Goal: Transaction & Acquisition: Purchase product/service

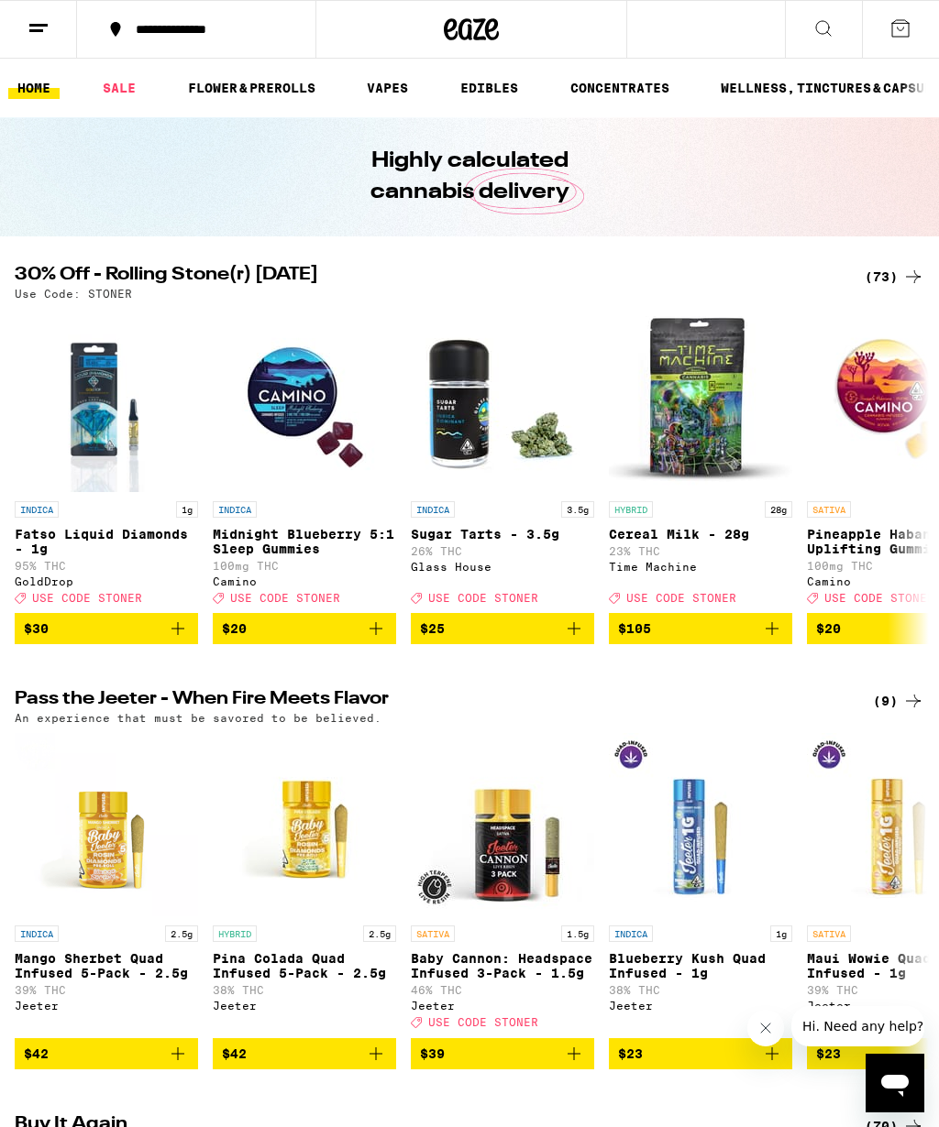
click at [887, 269] on div "(73)" at bounding box center [894, 277] width 60 height 22
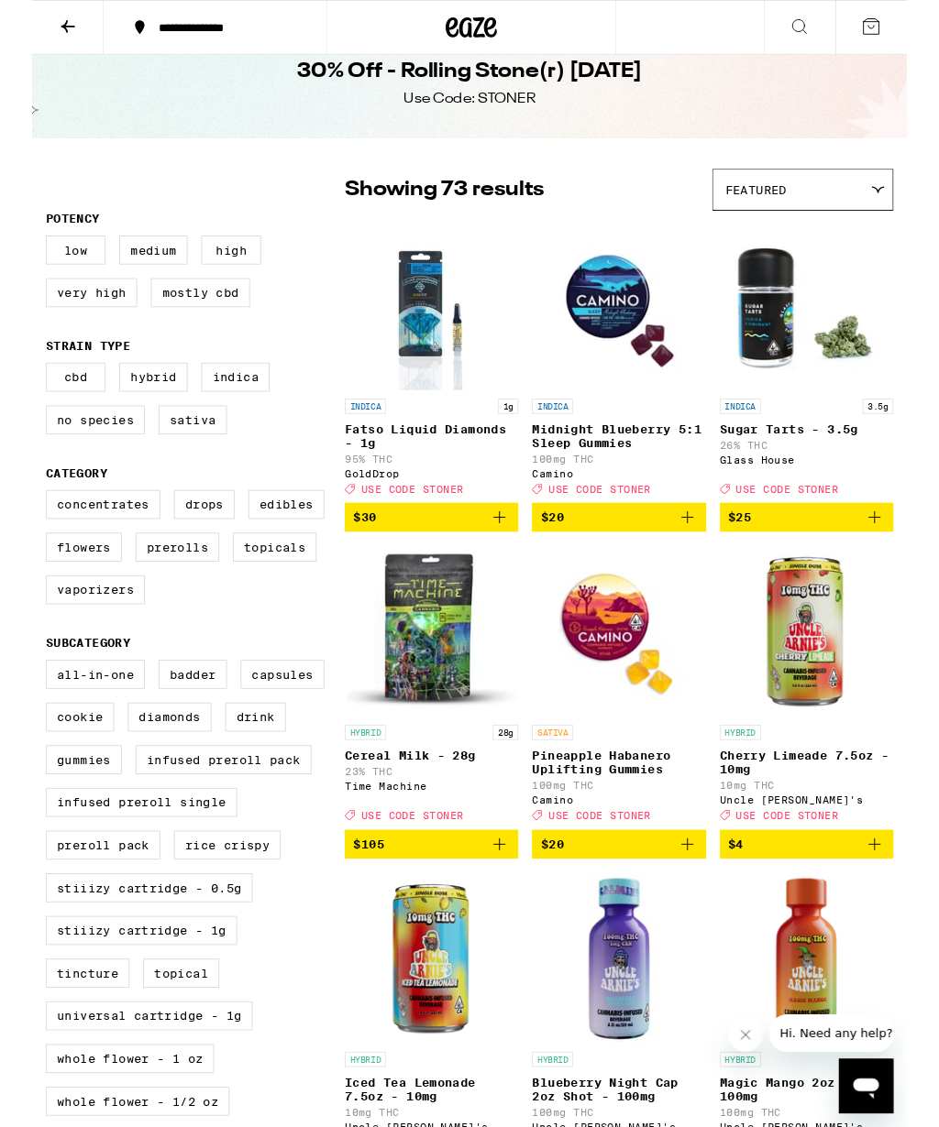
scroll to position [27, 0]
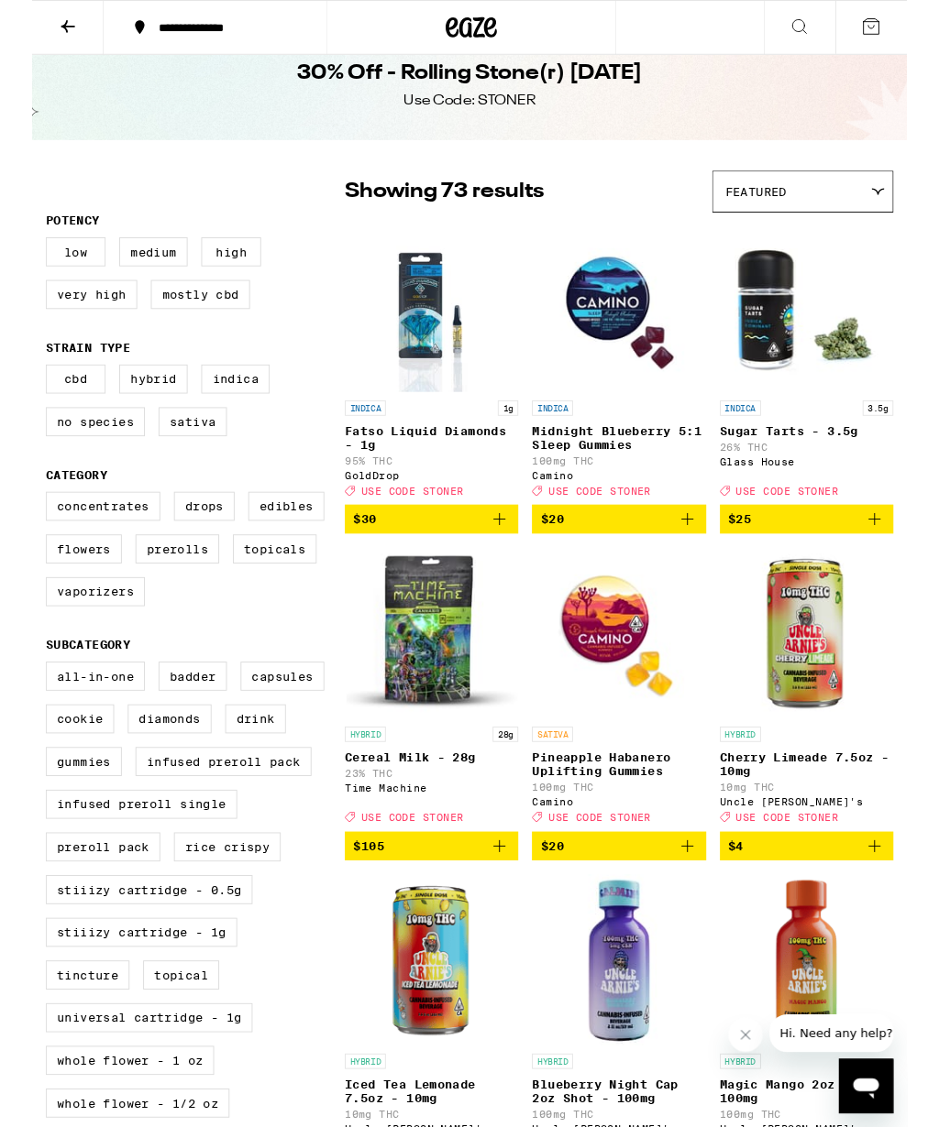
click at [69, 742] on label "All-In-One" at bounding box center [68, 725] width 106 height 31
click at [19, 714] on input "All-In-One" at bounding box center [18, 713] width 1 height 1
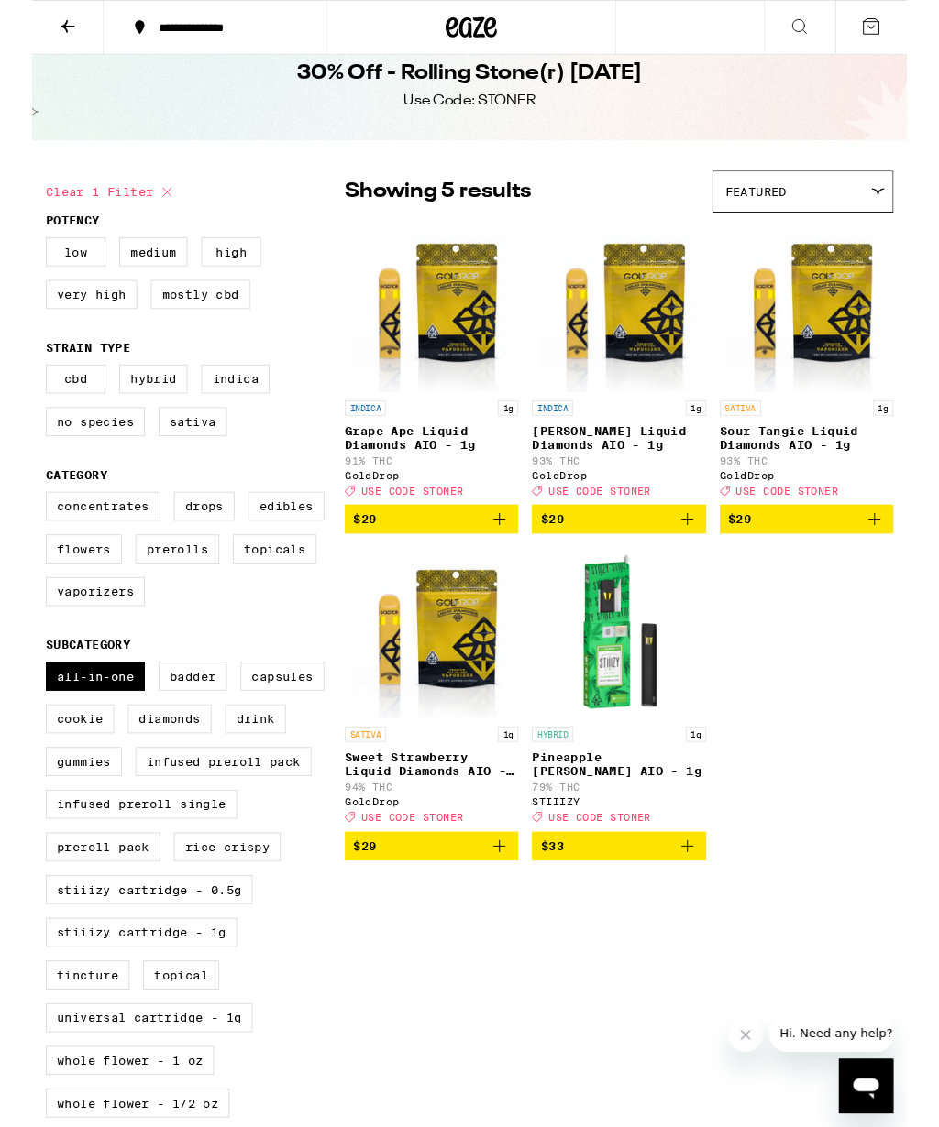
click at [82, 742] on label "All-In-One" at bounding box center [68, 725] width 106 height 31
click at [19, 714] on input "All-In-One" at bounding box center [18, 713] width 1 height 1
checkbox input "false"
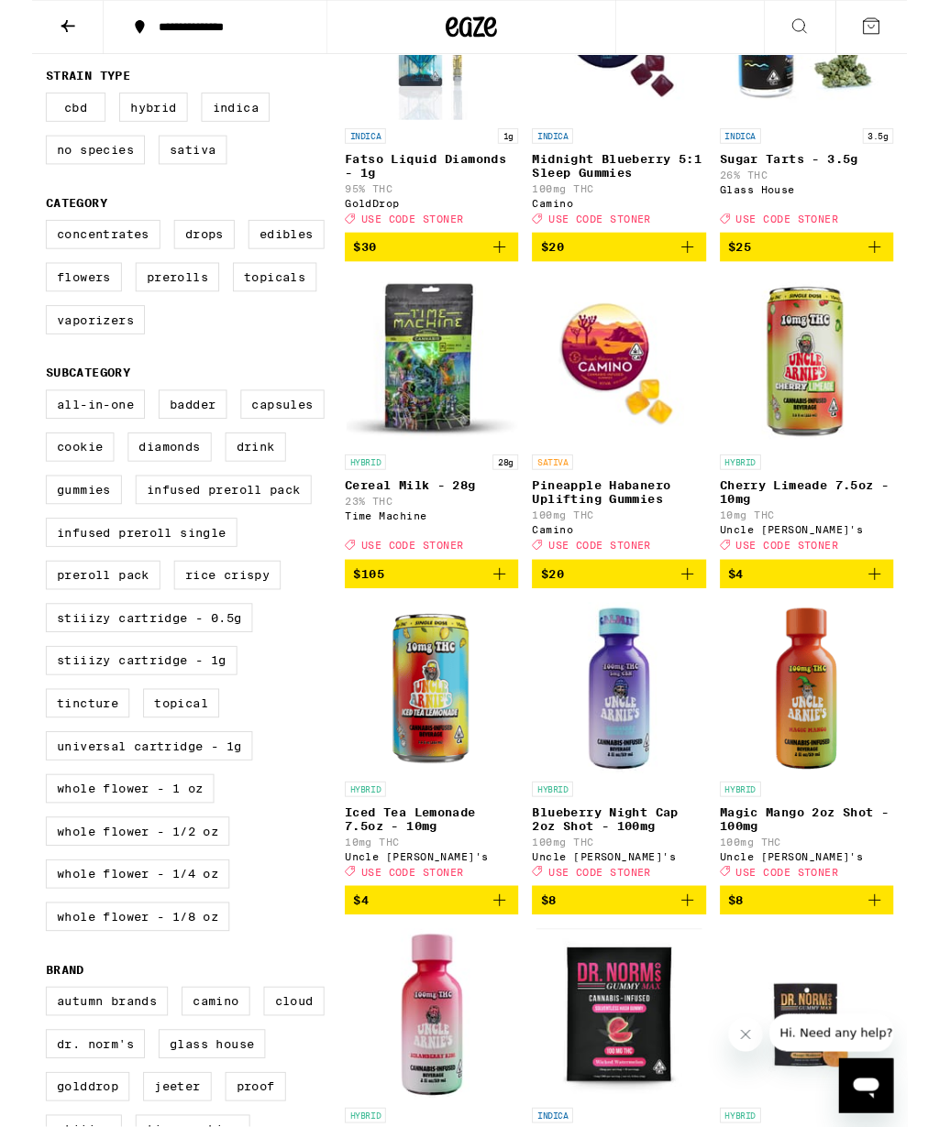
scroll to position [320, 0]
click at [107, 816] on label "Universal Cartridge - 1g" at bounding box center [126, 800] width 222 height 31
click at [19, 422] on input "Universal Cartridge - 1g" at bounding box center [18, 421] width 1 height 1
checkbox input "true"
